Goal: Information Seeking & Learning: Learn about a topic

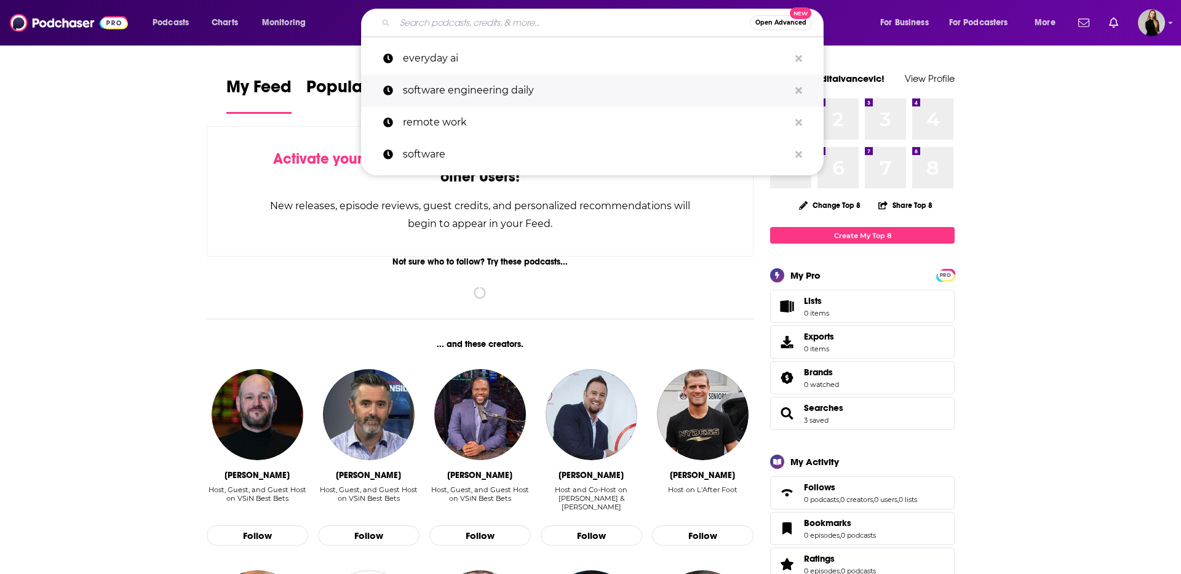
click at [451, 99] on p "software engineering daily" at bounding box center [596, 90] width 386 height 32
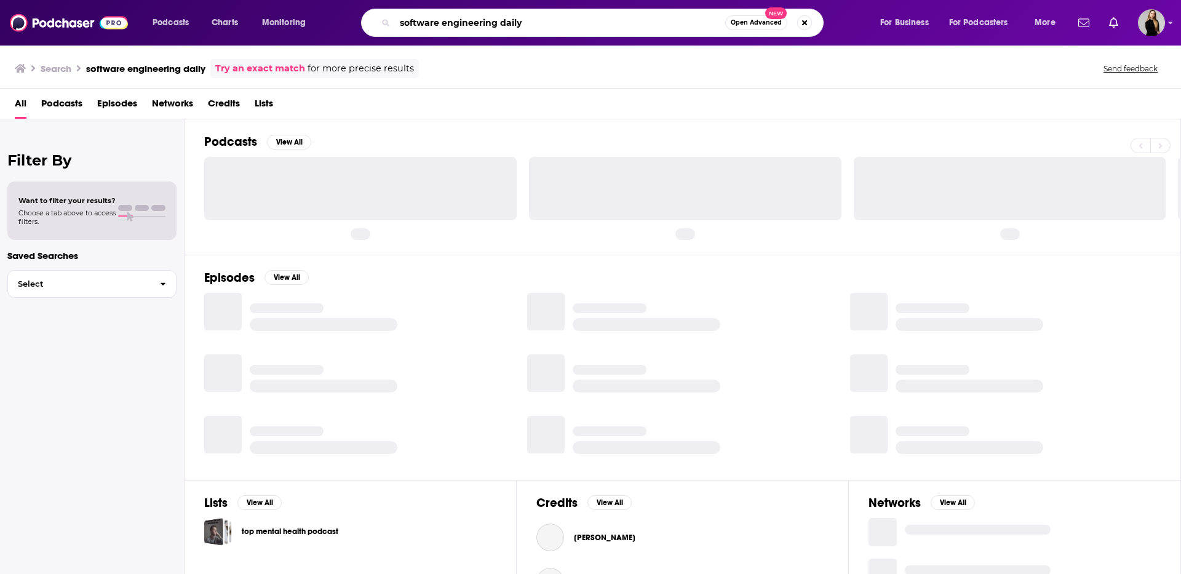
click at [490, 15] on input "software engineering daily" at bounding box center [560, 23] width 330 height 20
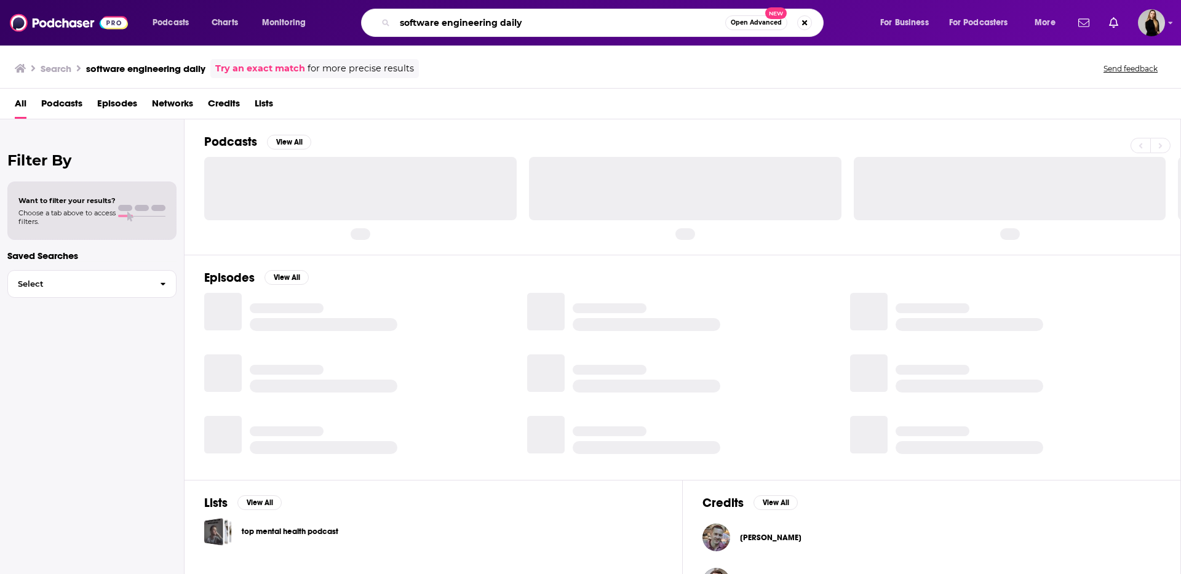
click at [504, 26] on input "software engineering daily" at bounding box center [560, 23] width 330 height 20
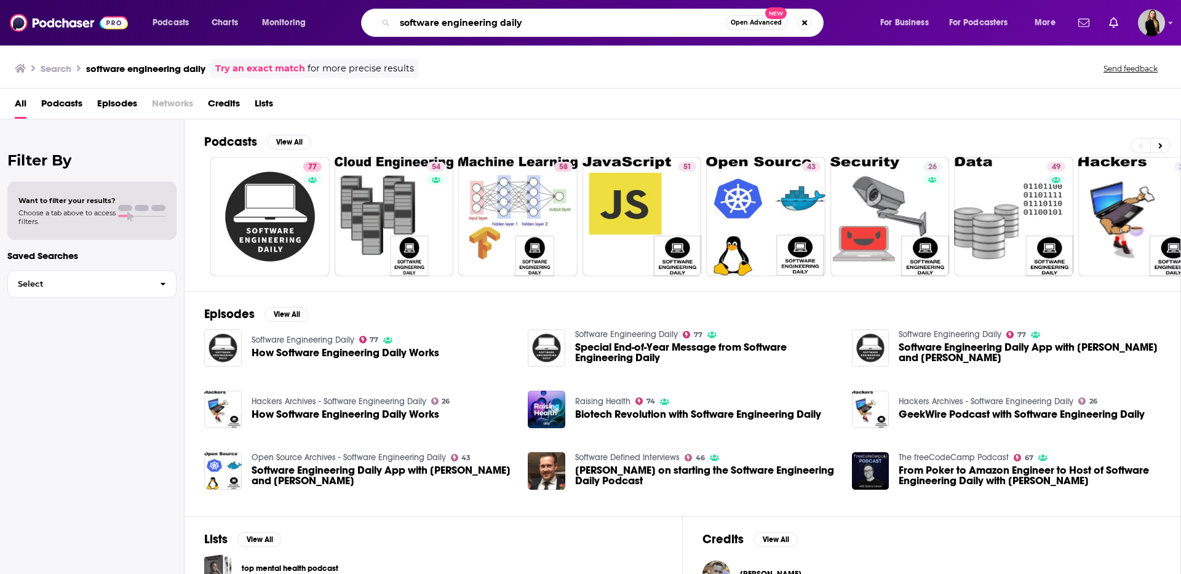
drag, startPoint x: 503, startPoint y: 26, endPoint x: 571, endPoint y: 28, distance: 67.7
click at [571, 28] on input "software engineering daily" at bounding box center [560, 23] width 330 height 20
drag, startPoint x: 445, startPoint y: 24, endPoint x: 531, endPoint y: 24, distance: 86.1
click at [531, 24] on input "software engineering" at bounding box center [560, 23] width 330 height 20
type input "software leaders uncensored"
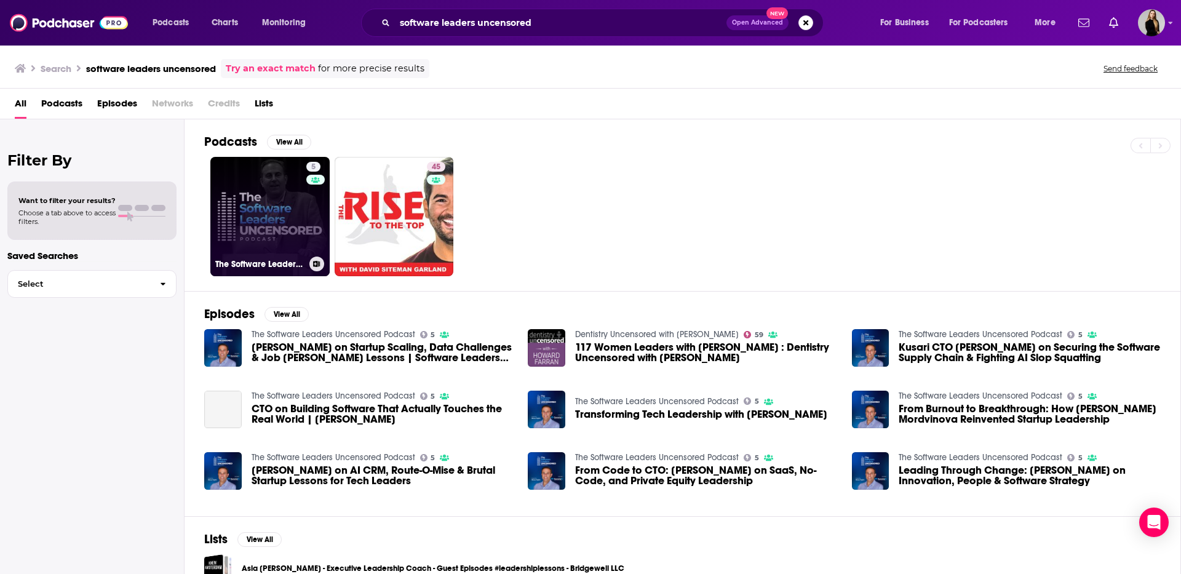
click at [265, 229] on link "5 The Software Leaders Uncensored Podcast" at bounding box center [269, 216] width 119 height 119
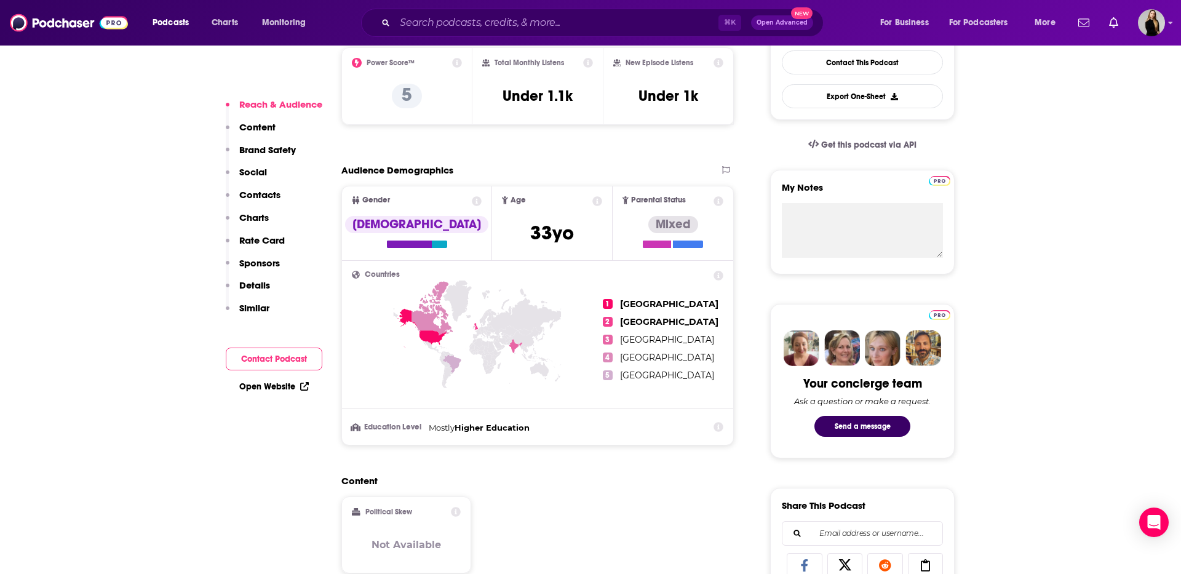
scroll to position [334, 0]
